Goal: Task Accomplishment & Management: Complete application form

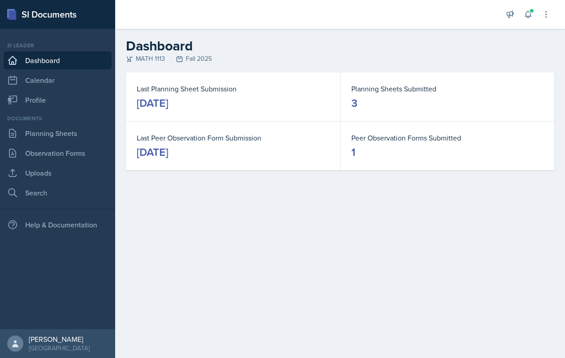
click at [149, 263] on main "Dashboard MATH 1113 Fall 2025 Last Planning Sheet Submission [DATE] Planning Sh…" at bounding box center [340, 193] width 450 height 329
click at [53, 178] on link "Uploads" at bounding box center [58, 173] width 108 height 18
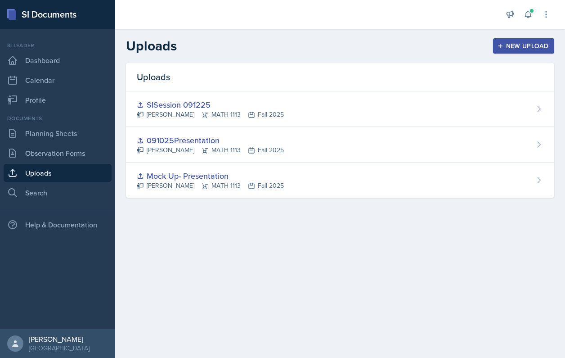
click at [505, 45] on div "New Upload" at bounding box center [524, 45] width 50 height 7
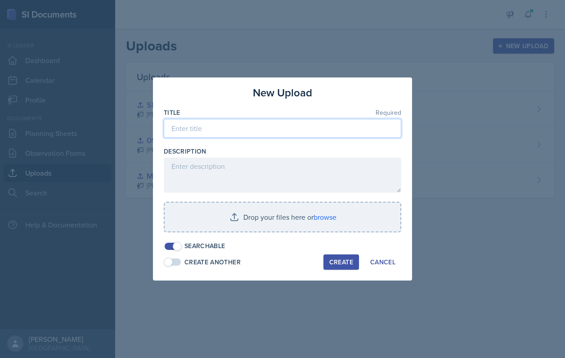
click at [274, 135] on input at bounding box center [282, 128] width 237 height 19
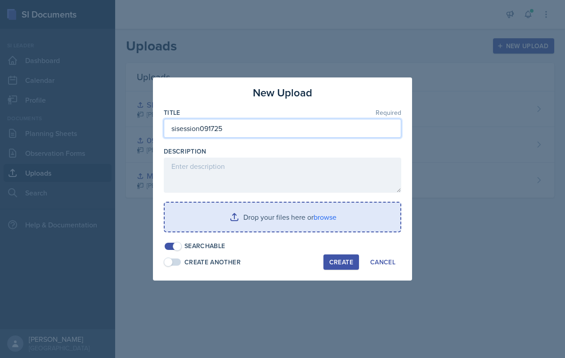
type input "sisession091725"
click at [331, 224] on input "file" at bounding box center [283, 216] width 236 height 29
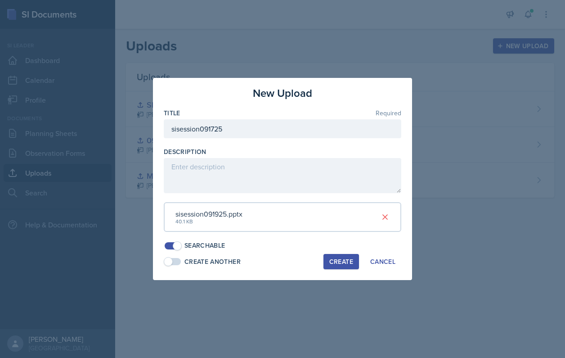
click at [336, 258] on div "Create" at bounding box center [341, 261] width 24 height 7
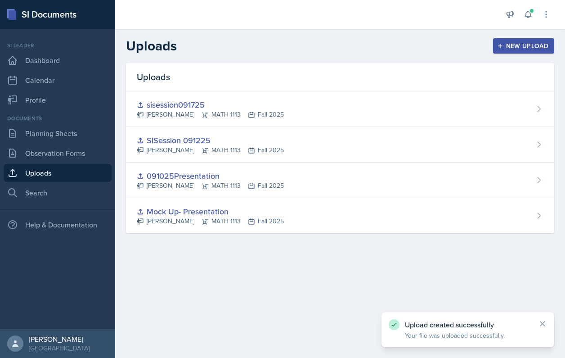
click at [501, 42] on button "New Upload" at bounding box center [524, 45] width 62 height 15
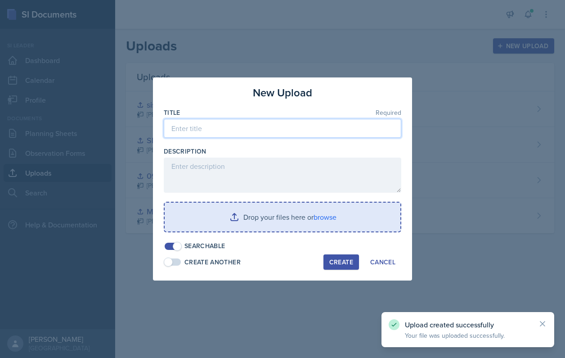
click at [283, 136] on input at bounding box center [282, 128] width 237 height 19
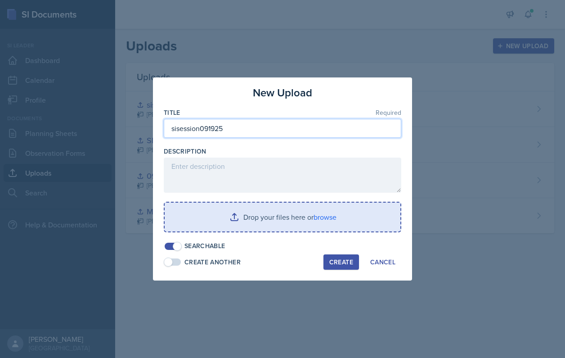
type input "sisession091925"
click at [323, 221] on input "file" at bounding box center [283, 216] width 236 height 29
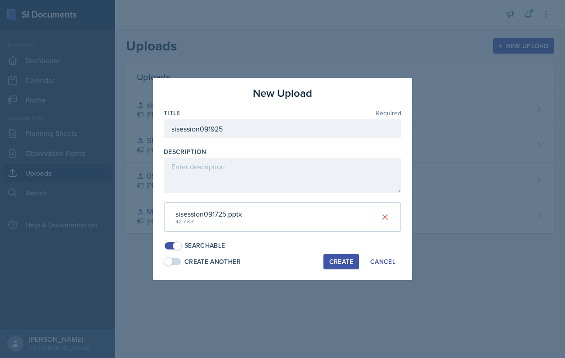
click at [328, 260] on button "Create" at bounding box center [341, 261] width 36 height 15
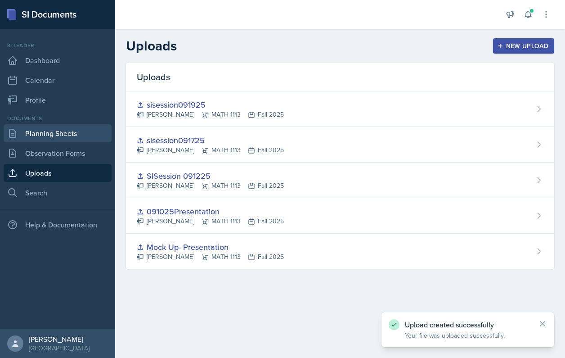
click at [42, 136] on link "Planning Sheets" at bounding box center [58, 133] width 108 height 18
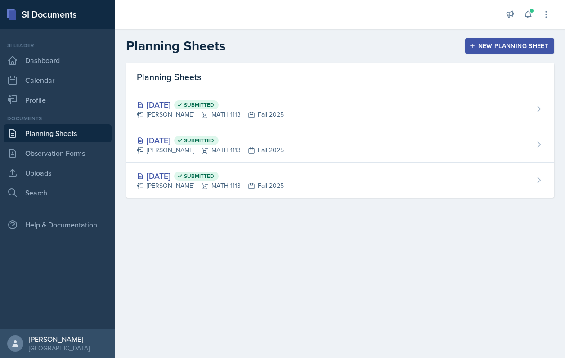
click at [477, 42] on div "New Planning Sheet" at bounding box center [509, 45] width 77 height 7
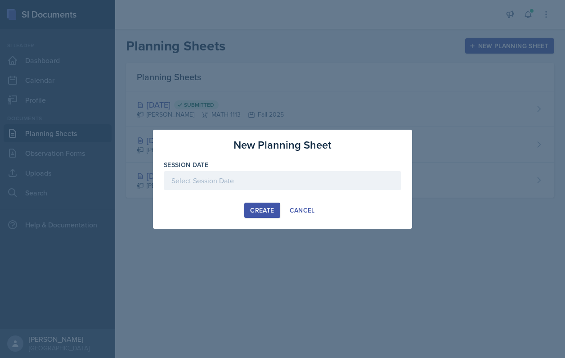
click at [267, 178] on div at bounding box center [282, 180] width 237 height 19
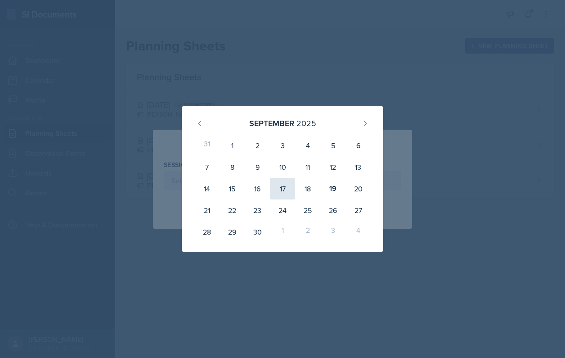
click at [286, 194] on div "17" at bounding box center [282, 189] width 25 height 22
type input "[DATE]"
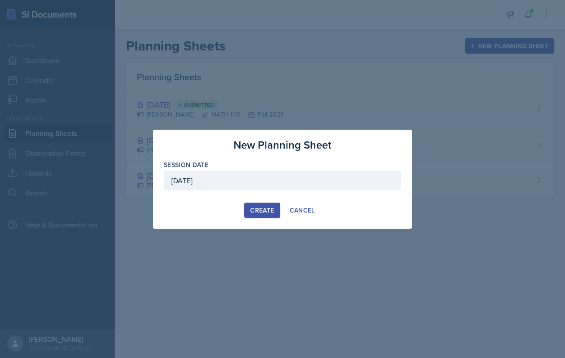
click at [261, 214] on div "Create" at bounding box center [262, 209] width 24 height 7
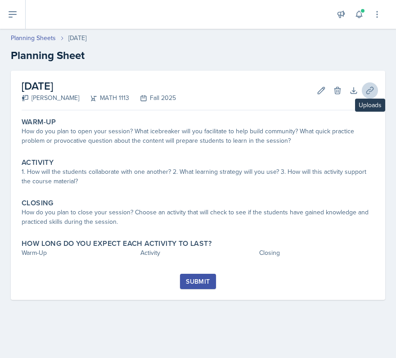
click at [371, 86] on icon at bounding box center [369, 90] width 9 height 9
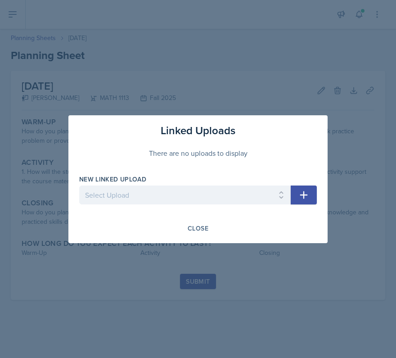
click at [161, 207] on div at bounding box center [184, 208] width 211 height 9
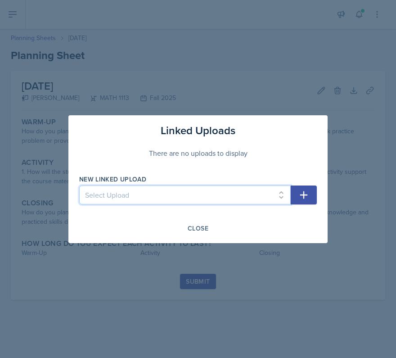
select select "777f1b74-51a4-419e-9f96-a359d3c7956a"
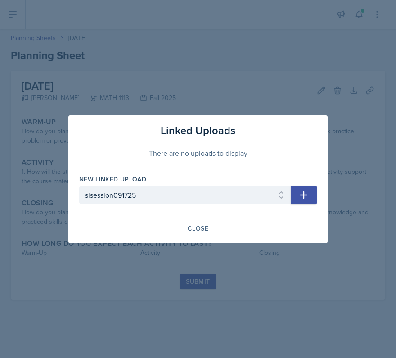
click at [299, 194] on icon "button" at bounding box center [303, 194] width 11 height 11
select select
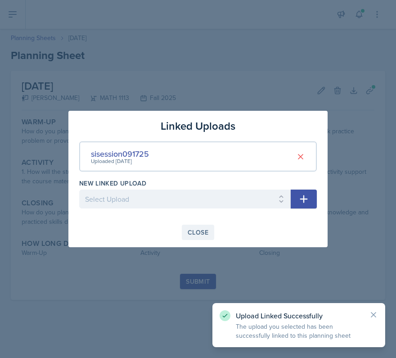
click at [194, 234] on div "Close" at bounding box center [198, 231] width 21 height 7
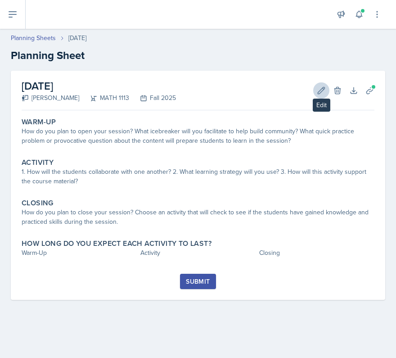
click at [320, 91] on icon at bounding box center [321, 90] width 9 height 9
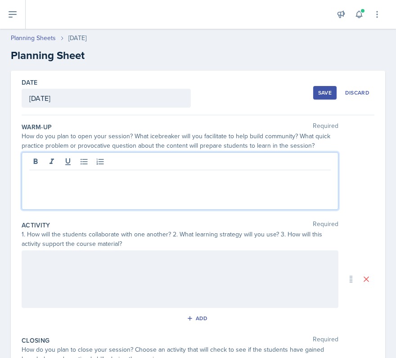
click at [157, 166] on div at bounding box center [180, 181] width 317 height 58
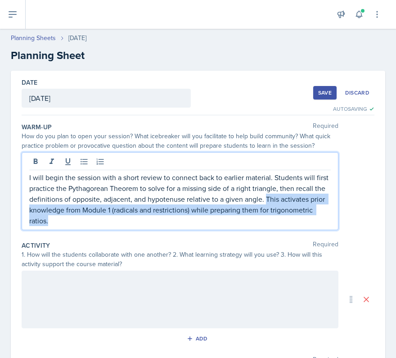
drag, startPoint x: 267, startPoint y: 198, endPoint x: 268, endPoint y: 224, distance: 26.1
click at [268, 224] on p "I will begin the session with a short review to connect back to earlier materia…" at bounding box center [179, 199] width 301 height 54
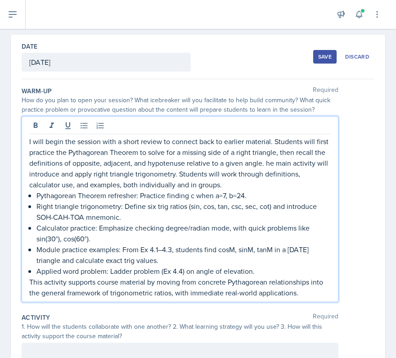
scroll to position [45, 0]
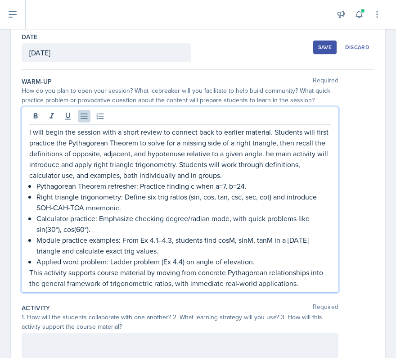
drag, startPoint x: 166, startPoint y: 248, endPoint x: 121, endPoint y: 240, distance: 45.3
click at [121, 240] on p "Module practice examples: From Ex 4.1–4.3, students find cosM, sinM, tanM in a …" at bounding box center [183, 245] width 294 height 22
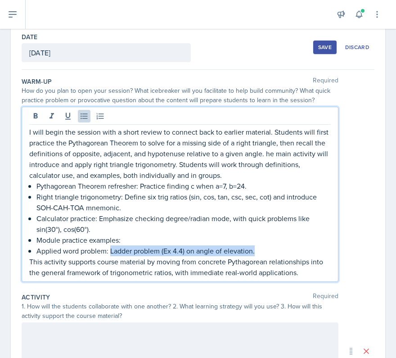
drag, startPoint x: 110, startPoint y: 251, endPoint x: 264, endPoint y: 246, distance: 154.8
click at [264, 246] on p "Applied word problem: Ladder problem (Ex 4.4) on angle of elevation." at bounding box center [183, 250] width 294 height 11
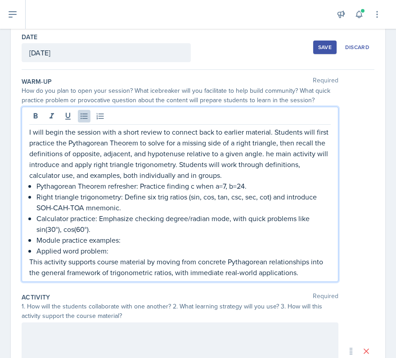
click at [193, 255] on p "Applied word problem:" at bounding box center [183, 250] width 294 height 11
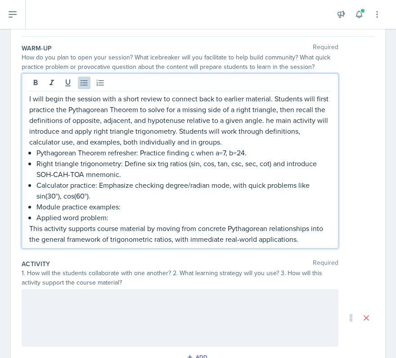
scroll to position [73, 0]
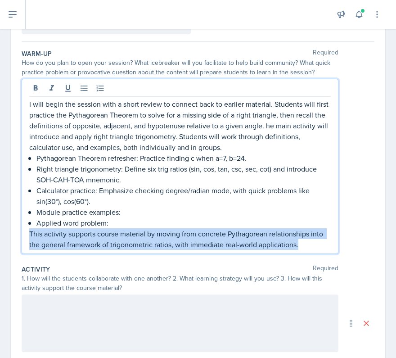
drag, startPoint x: 308, startPoint y: 247, endPoint x: -18, endPoint y: 234, distance: 326.8
click at [0, 234] on html "SI Documents Si leader Dashboard Calendar Profile Documents Planning Sheets Obs…" at bounding box center [198, 179] width 396 height 358
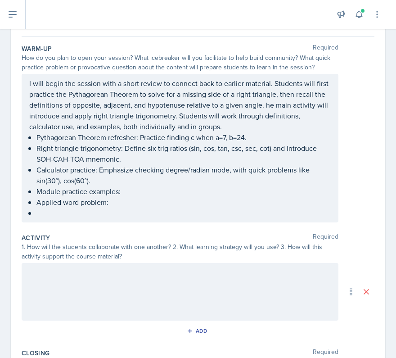
scroll to position [102, 0]
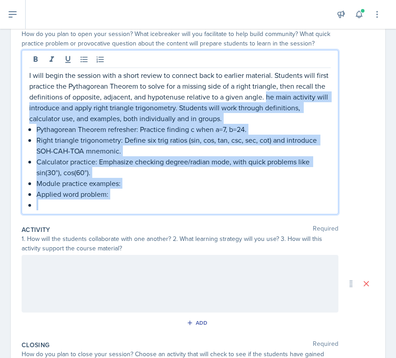
drag, startPoint x: 266, startPoint y: 96, endPoint x: 149, endPoint y: 211, distance: 164.1
click at [149, 211] on div "I will begin the session with a short review to connect back to earlier materia…" at bounding box center [180, 132] width 317 height 164
copy div "he main activity will introduce and apply right triangle trigonometry. Students…"
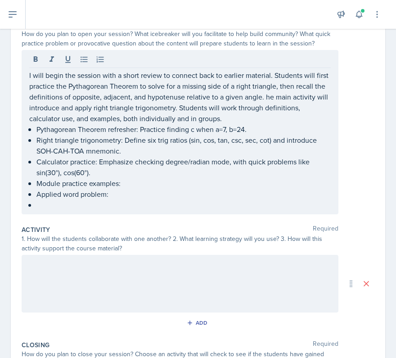
click at [90, 315] on div "Activity Required 1. How will the students collaborate with one another? 2. Wha…" at bounding box center [198, 278] width 353 height 115
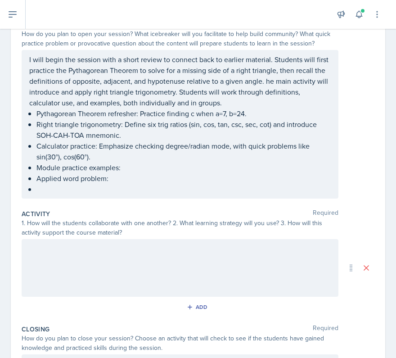
click at [90, 290] on div at bounding box center [180, 268] width 317 height 58
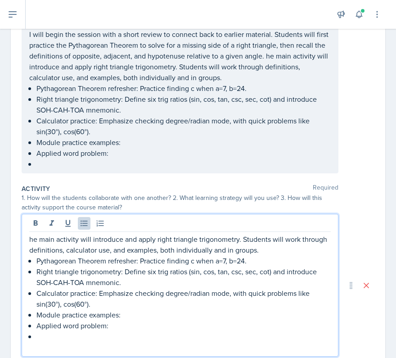
scroll to position [133, 0]
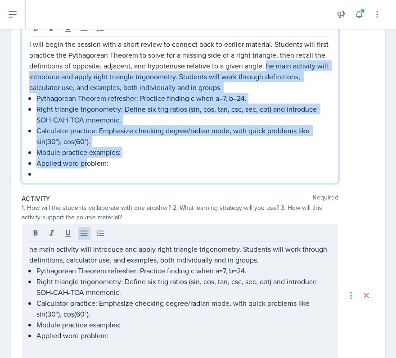
drag, startPoint x: 89, startPoint y: 158, endPoint x: 265, endPoint y: 67, distance: 198.1
click at [265, 67] on div "I will begin the session with a short review to connect back to earlier materia…" at bounding box center [179, 109] width 301 height 140
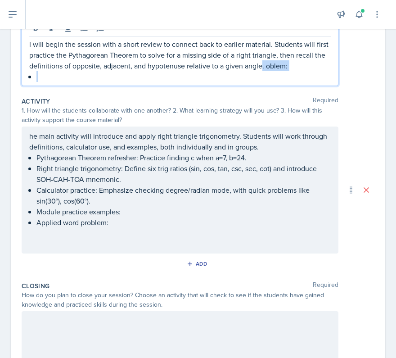
drag, startPoint x: 262, startPoint y: 67, endPoint x: 303, endPoint y: 98, distance: 50.7
click at [303, 98] on div "Warm-Up Required How do you plan to open your session? What icebreaker will you…" at bounding box center [198, 207] width 353 height 451
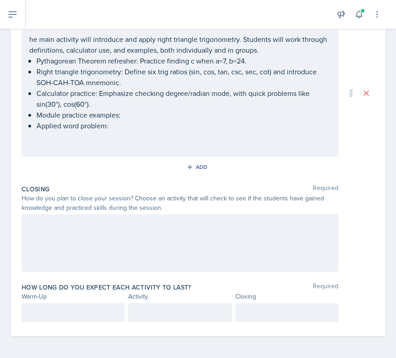
scroll to position [220, 0]
click at [58, 297] on div "Warm-Up" at bounding box center [73, 295] width 103 height 9
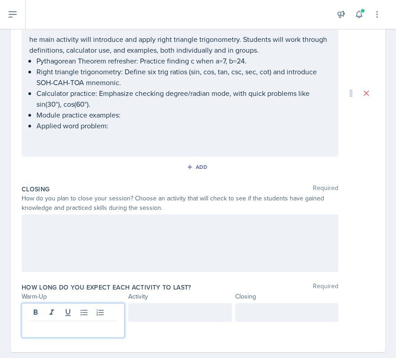
click at [59, 310] on div at bounding box center [73, 320] width 103 height 35
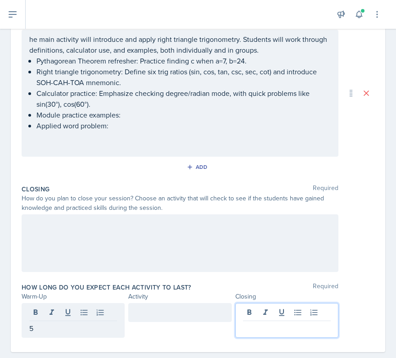
click at [280, 310] on div at bounding box center [286, 320] width 103 height 35
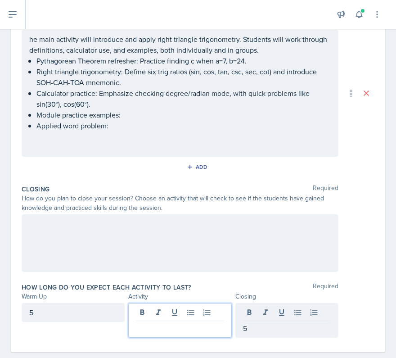
click at [185, 313] on div at bounding box center [179, 320] width 103 height 35
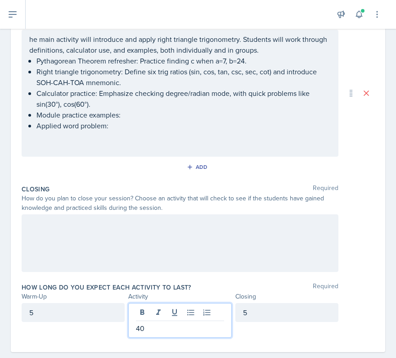
click at [124, 278] on div "Closing Required How do you plan to close your session? Choose an activity that…" at bounding box center [198, 230] width 353 height 98
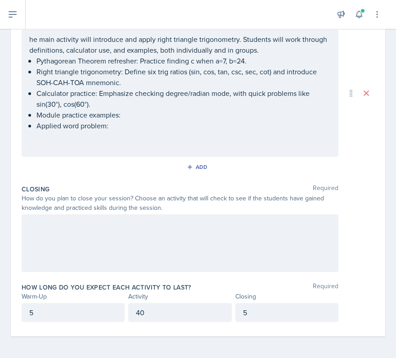
click at [82, 233] on div at bounding box center [180, 243] width 317 height 58
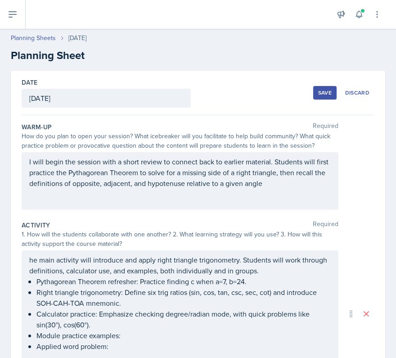
scroll to position [0, 0]
click at [326, 91] on div "Save" at bounding box center [324, 92] width 13 height 7
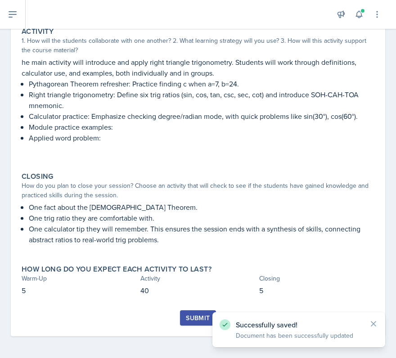
scroll to position [163, 0]
click at [196, 321] on div "Submit" at bounding box center [198, 317] width 24 height 7
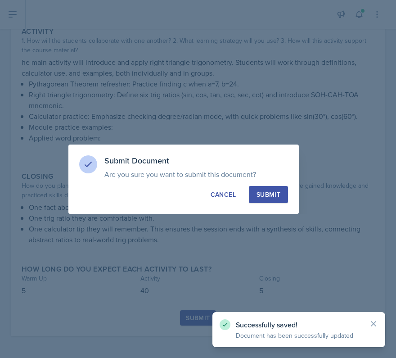
click at [271, 196] on div "Submit" at bounding box center [268, 194] width 24 height 9
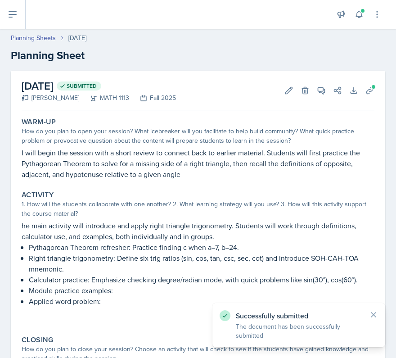
scroll to position [0, 0]
click at [50, 39] on link "Planning Sheets" at bounding box center [33, 37] width 45 height 9
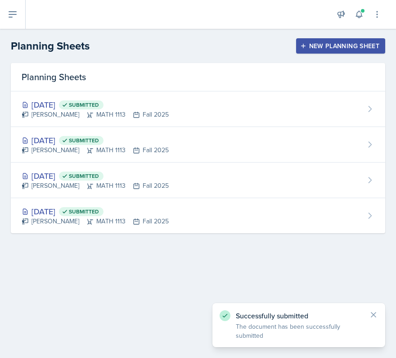
click at [301, 46] on icon "button" at bounding box center [303, 46] width 4 height 4
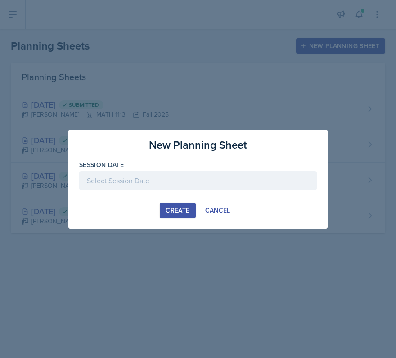
click at [113, 191] on div at bounding box center [197, 194] width 237 height 9
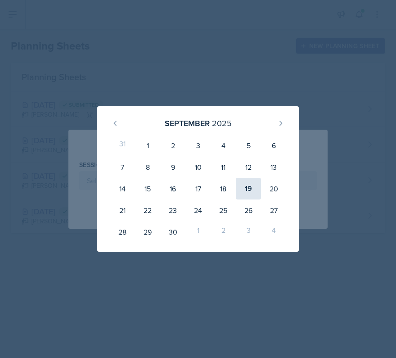
click at [250, 180] on div "19" at bounding box center [248, 189] width 25 height 22
type input "[DATE]"
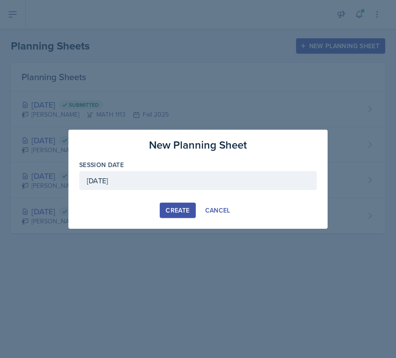
click at [179, 207] on div "Create" at bounding box center [178, 209] width 24 height 7
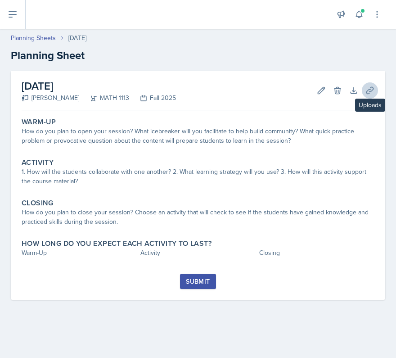
click at [367, 90] on icon at bounding box center [369, 90] width 9 height 9
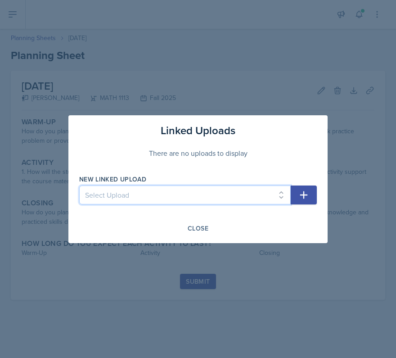
select select "4e81fccd-a497-4300-a35f-b3bf14e65395"
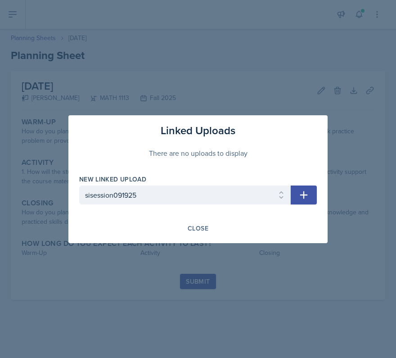
click at [304, 191] on icon "button" at bounding box center [303, 194] width 11 height 11
select select
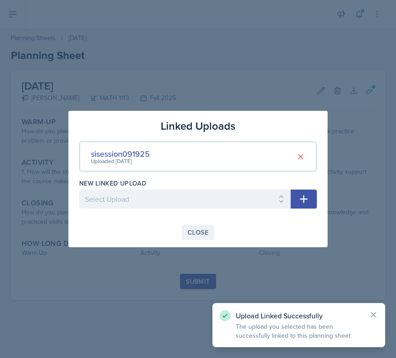
click at [210, 234] on button "Close" at bounding box center [198, 231] width 32 height 15
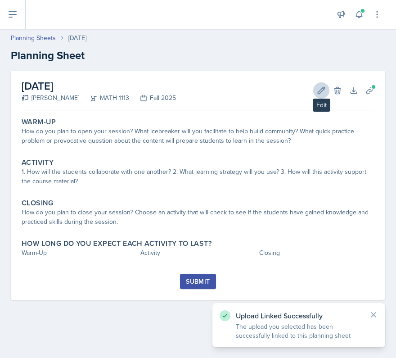
click at [319, 97] on button "Edit" at bounding box center [321, 90] width 16 height 16
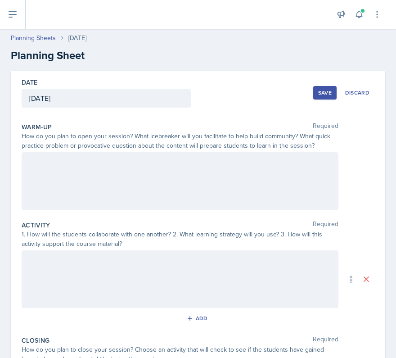
click at [63, 161] on div at bounding box center [180, 181] width 317 height 58
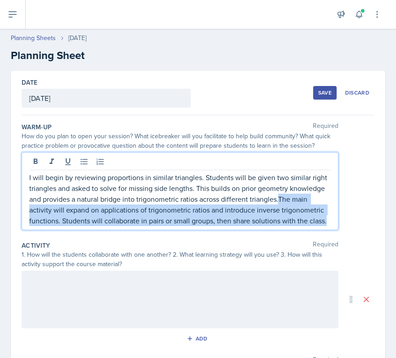
drag, startPoint x: 280, startPoint y: 198, endPoint x: 368, endPoint y: 232, distance: 94.5
click at [368, 232] on div "Warm-Up Required How do you plan to open your session? What icebreaker will you…" at bounding box center [198, 178] width 353 height 118
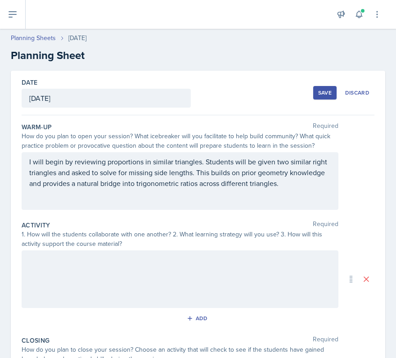
click at [226, 281] on div at bounding box center [180, 279] width 317 height 58
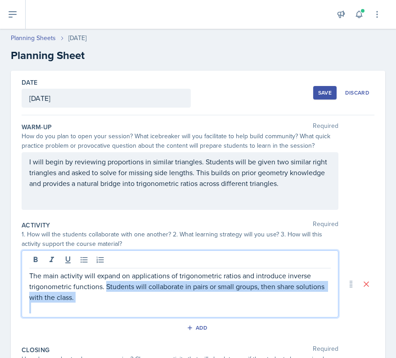
drag, startPoint x: 197, startPoint y: 304, endPoint x: 104, endPoint y: 286, distance: 94.8
click at [104, 286] on div "The main activity will expand on applications of trigonometric ratios and intro…" at bounding box center [179, 291] width 301 height 43
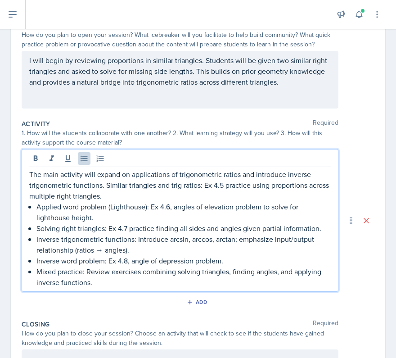
scroll to position [110, 0]
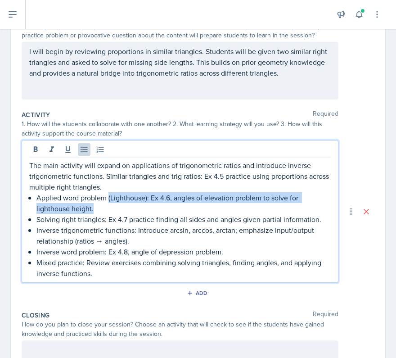
drag, startPoint x: 108, startPoint y: 197, endPoint x: 119, endPoint y: 211, distance: 17.4
click at [119, 211] on p "Applied word problem (Lighthouse): Ex 4.6, angles of elevation problem to solve…" at bounding box center [183, 203] width 294 height 22
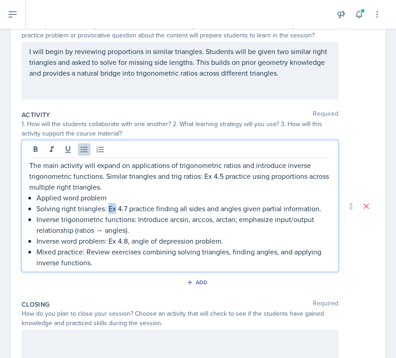
drag, startPoint x: 108, startPoint y: 209, endPoint x: 114, endPoint y: 209, distance: 5.8
click at [114, 209] on p "Solving right triangles: Ex 4.7 practice finding all sides and angles given par…" at bounding box center [183, 208] width 294 height 11
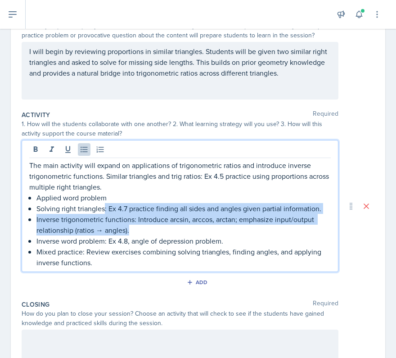
drag, startPoint x: 105, startPoint y: 207, endPoint x: 135, endPoint y: 225, distance: 34.7
click at [135, 225] on ul "Applied word problem Solving right triangles: Ex 4.7 practice finding all sides…" at bounding box center [183, 230] width 294 height 76
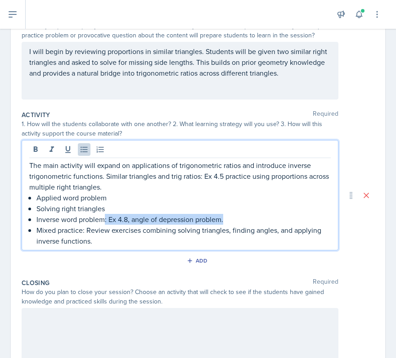
drag, startPoint x: 238, startPoint y: 221, endPoint x: 103, endPoint y: 215, distance: 135.0
click at [103, 215] on p "Inverse word problem: Ex 4.8, angle of depression problem." at bounding box center [183, 219] width 294 height 11
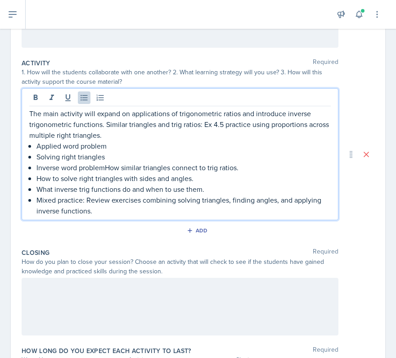
scroll to position [181, 0]
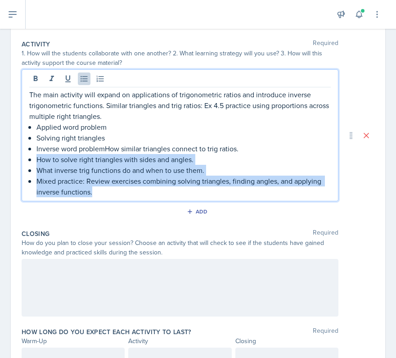
drag, startPoint x: 37, startPoint y: 158, endPoint x: 180, endPoint y: 211, distance: 153.0
click at [180, 210] on div "Activity Required 1. How will the students collaborate with one another? 2. Wha…" at bounding box center [198, 130] width 353 height 189
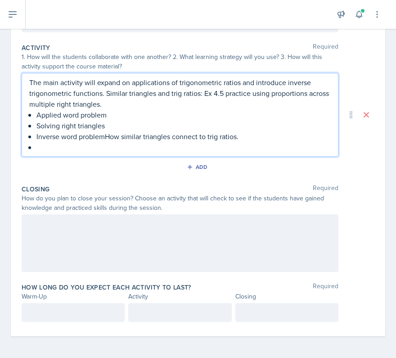
scroll to position [177, 0]
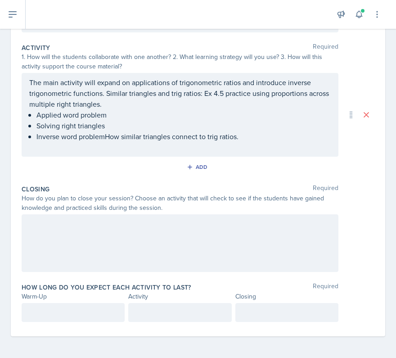
click at [141, 244] on div at bounding box center [180, 243] width 317 height 58
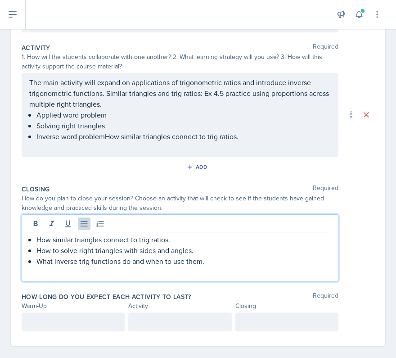
click at [78, 324] on div at bounding box center [73, 321] width 103 height 19
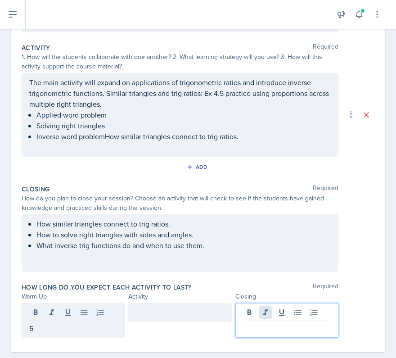
click at [270, 311] on div at bounding box center [286, 320] width 103 height 35
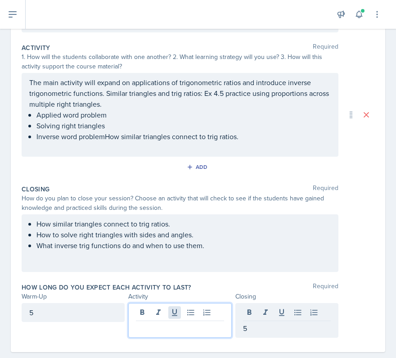
click at [174, 314] on div at bounding box center [179, 320] width 103 height 35
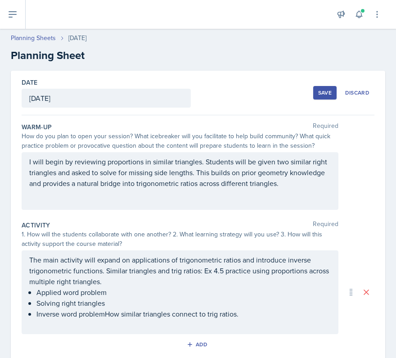
scroll to position [0, 0]
click at [322, 94] on div "Save" at bounding box center [324, 92] width 13 height 7
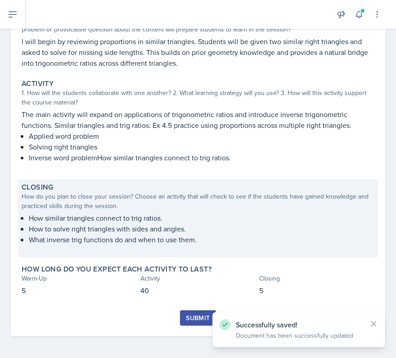
scroll to position [111, 0]
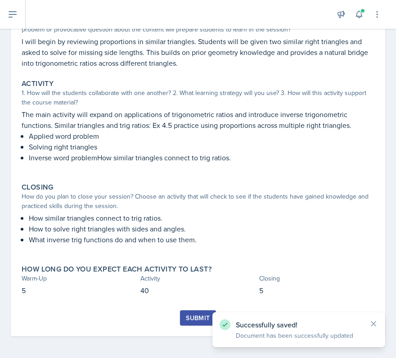
click at [198, 320] on div "Submit" at bounding box center [198, 317] width 24 height 7
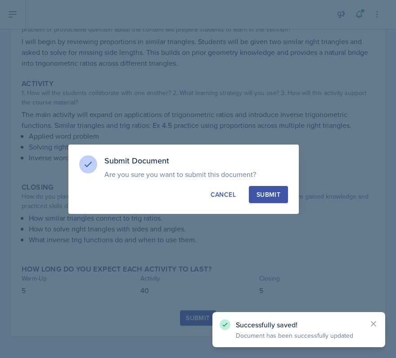
click at [271, 195] on div "Submit" at bounding box center [268, 194] width 24 height 9
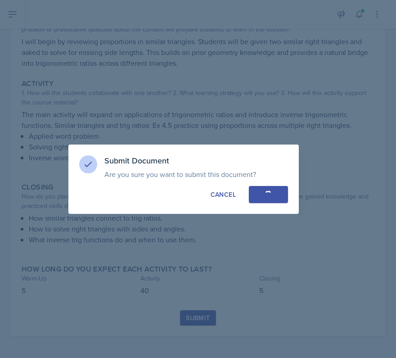
scroll to position [85, 0]
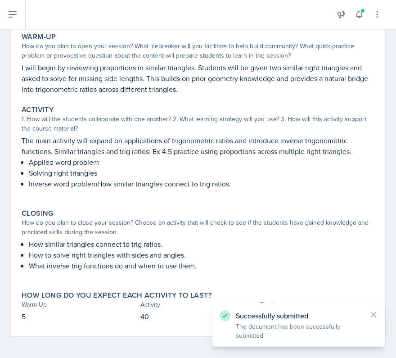
click at [373, 310] on icon at bounding box center [373, 314] width 9 height 9
